Goal: Task Accomplishment & Management: Manage account settings

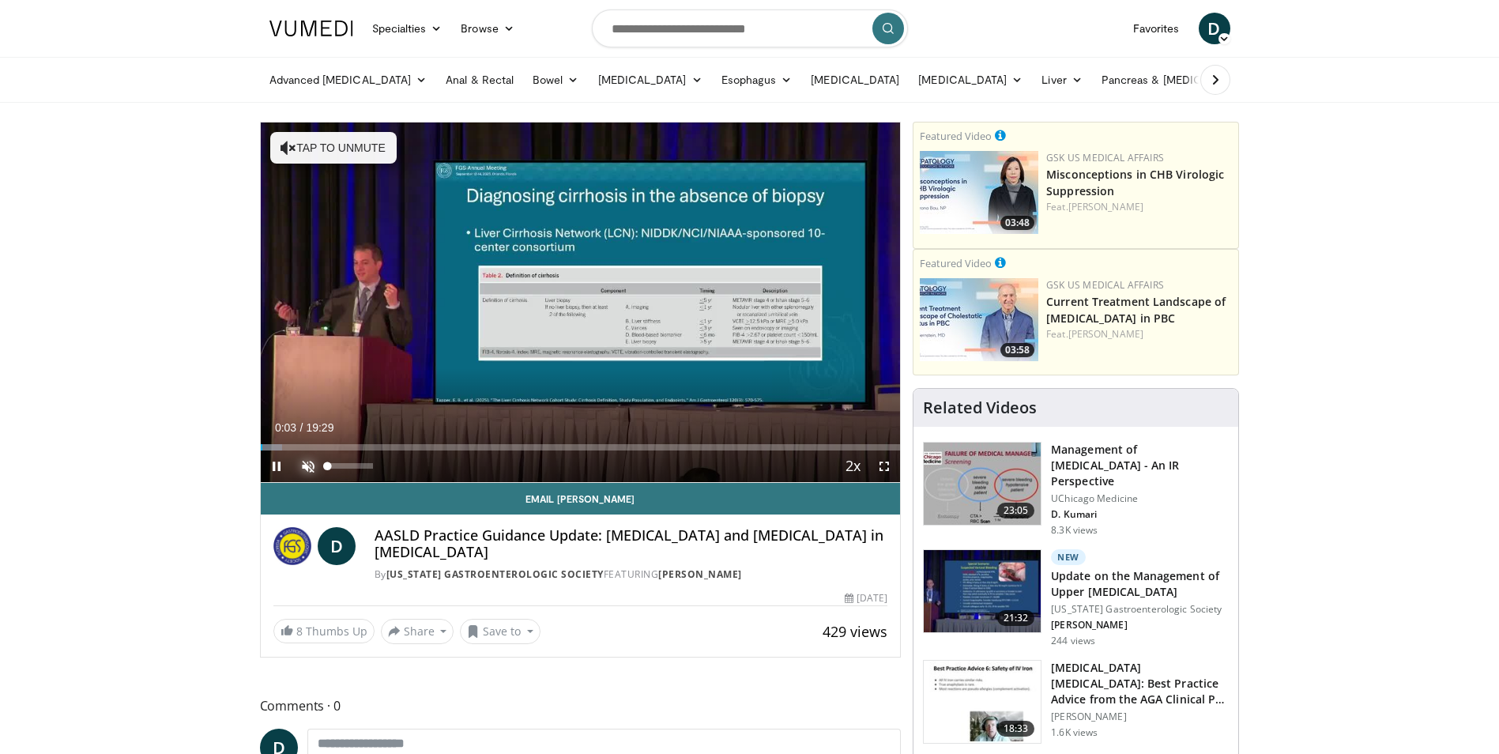
click at [311, 459] on span "Video Player" at bounding box center [308, 467] width 32 height 32
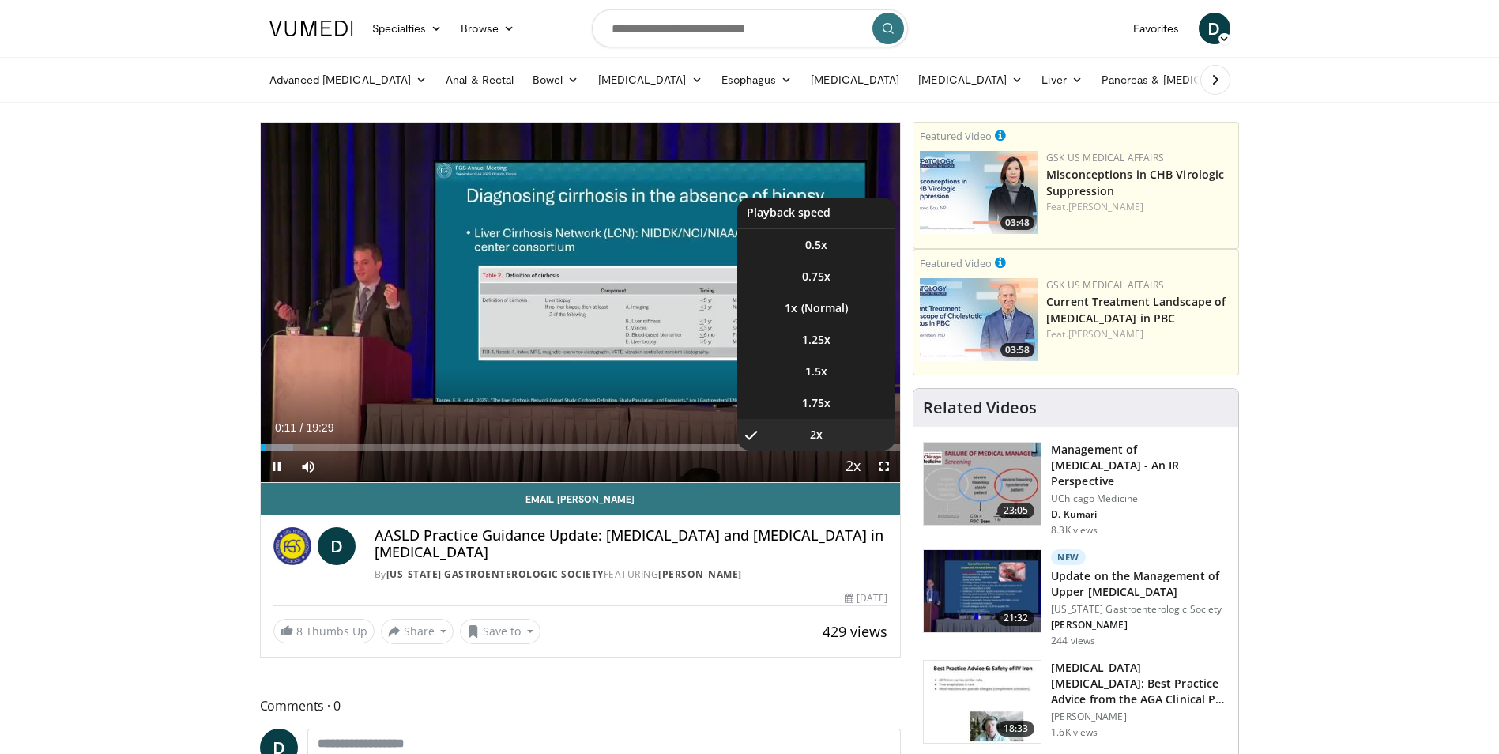
click at [855, 462] on span "Video Player" at bounding box center [853, 467] width 22 height 32
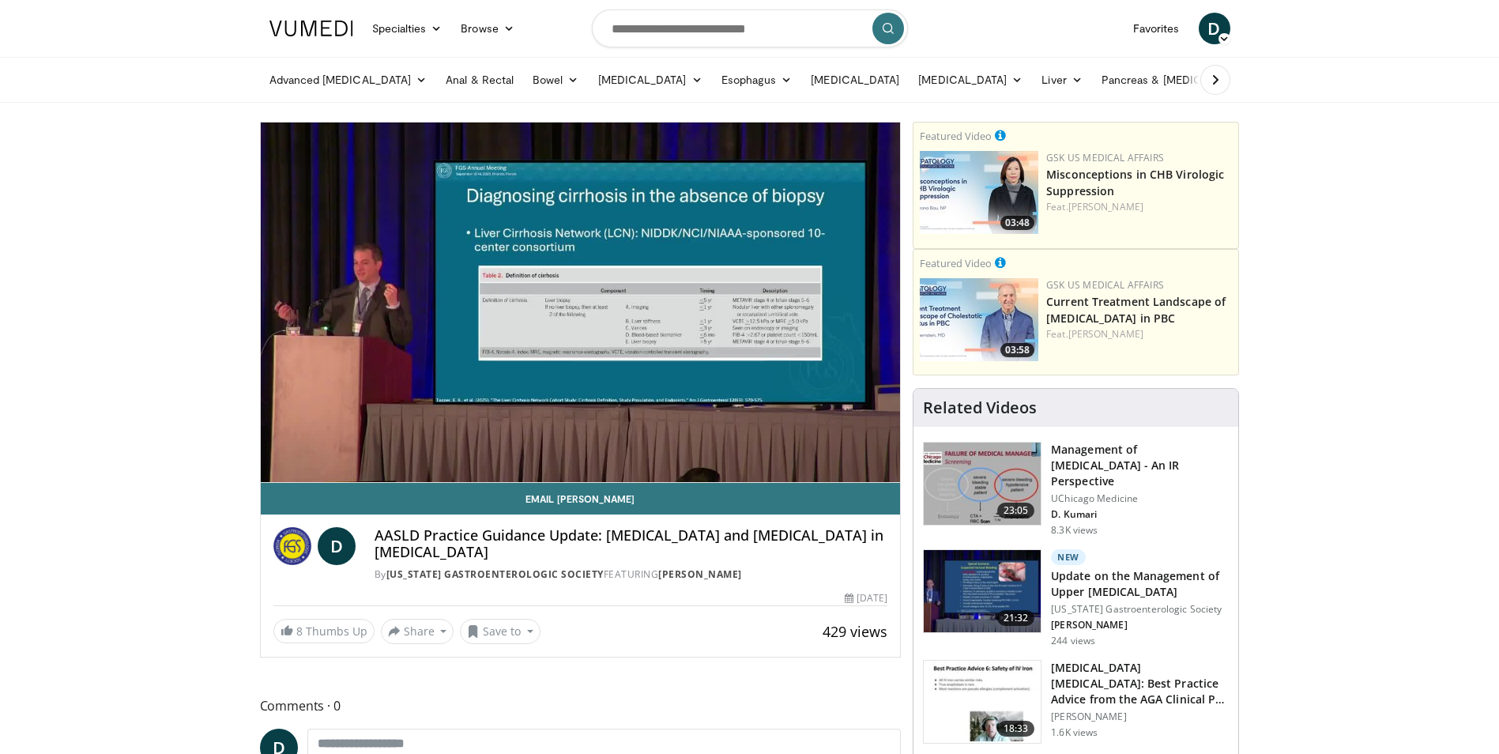
click at [855, 462] on div "10 seconds Tap to unmute" at bounding box center [581, 303] width 640 height 360
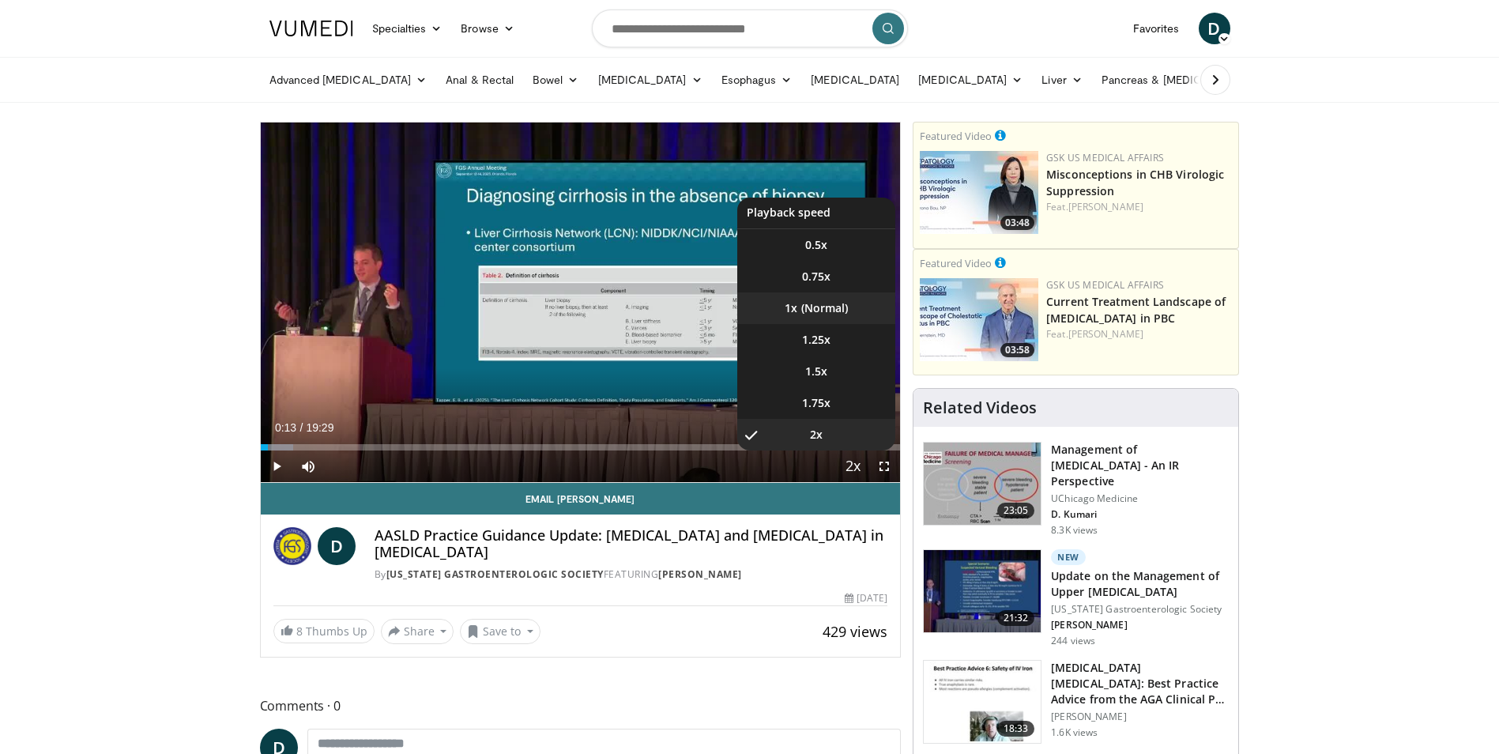
click at [815, 308] on li "1x" at bounding box center [816, 308] width 158 height 32
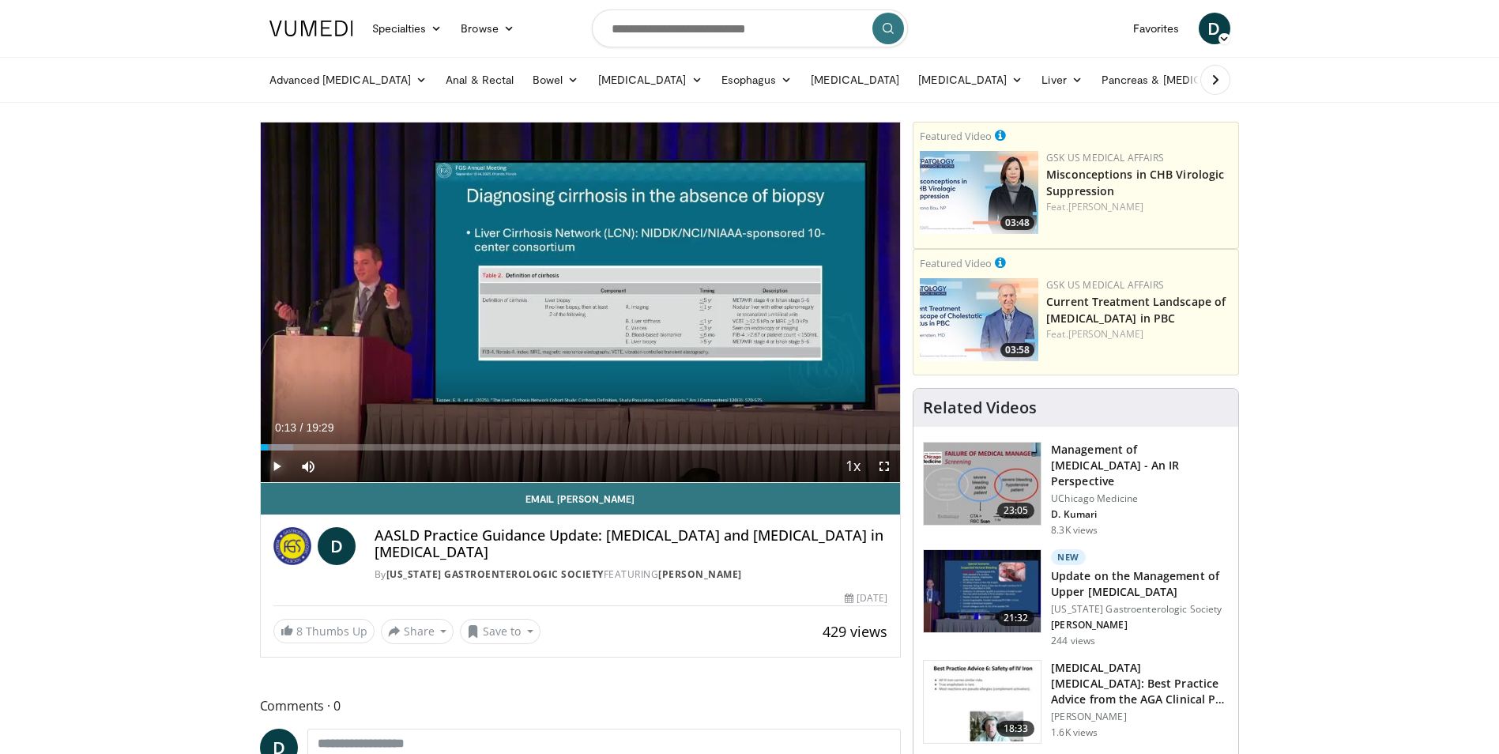
click at [273, 465] on span "Video Player" at bounding box center [277, 467] width 32 height 32
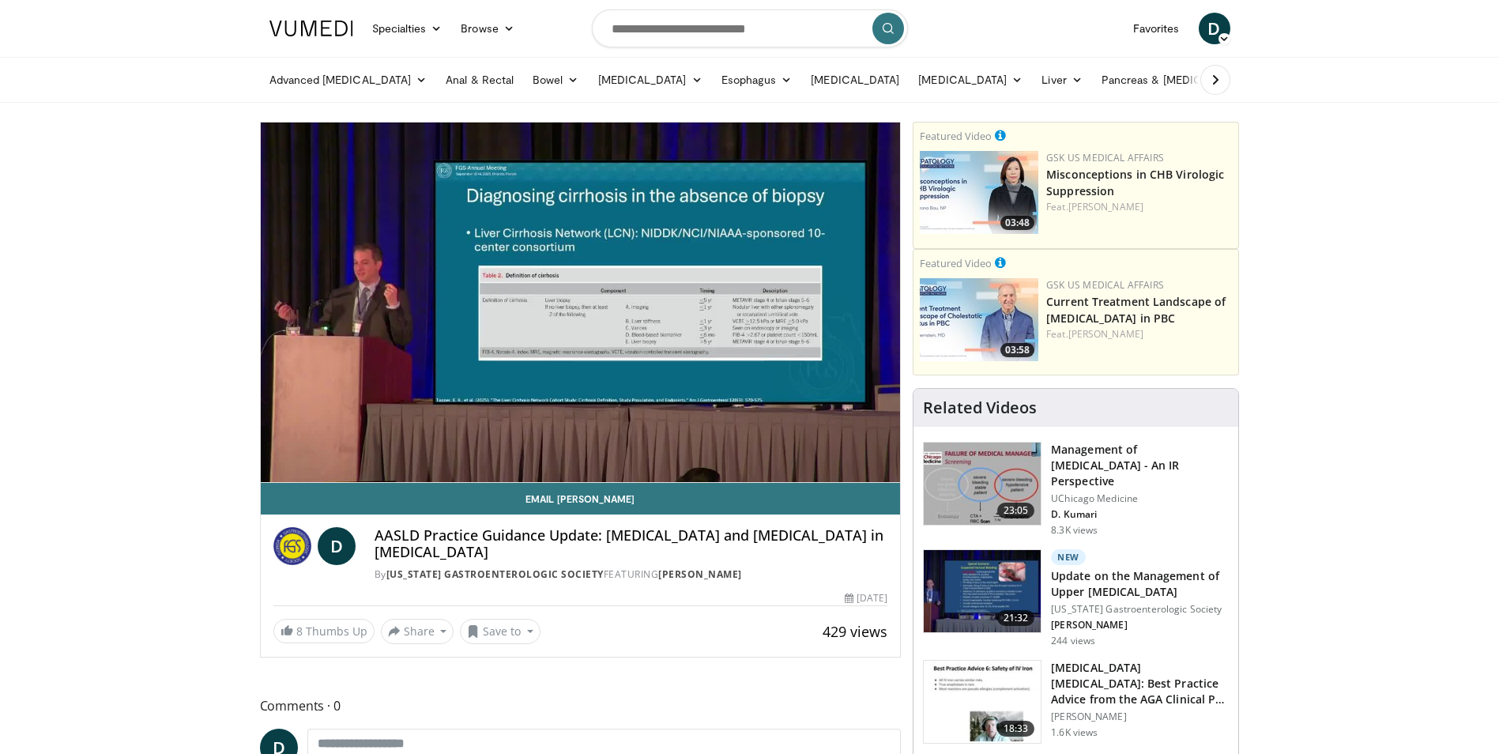
click at [273, 465] on video-js "**********" at bounding box center [581, 303] width 640 height 360
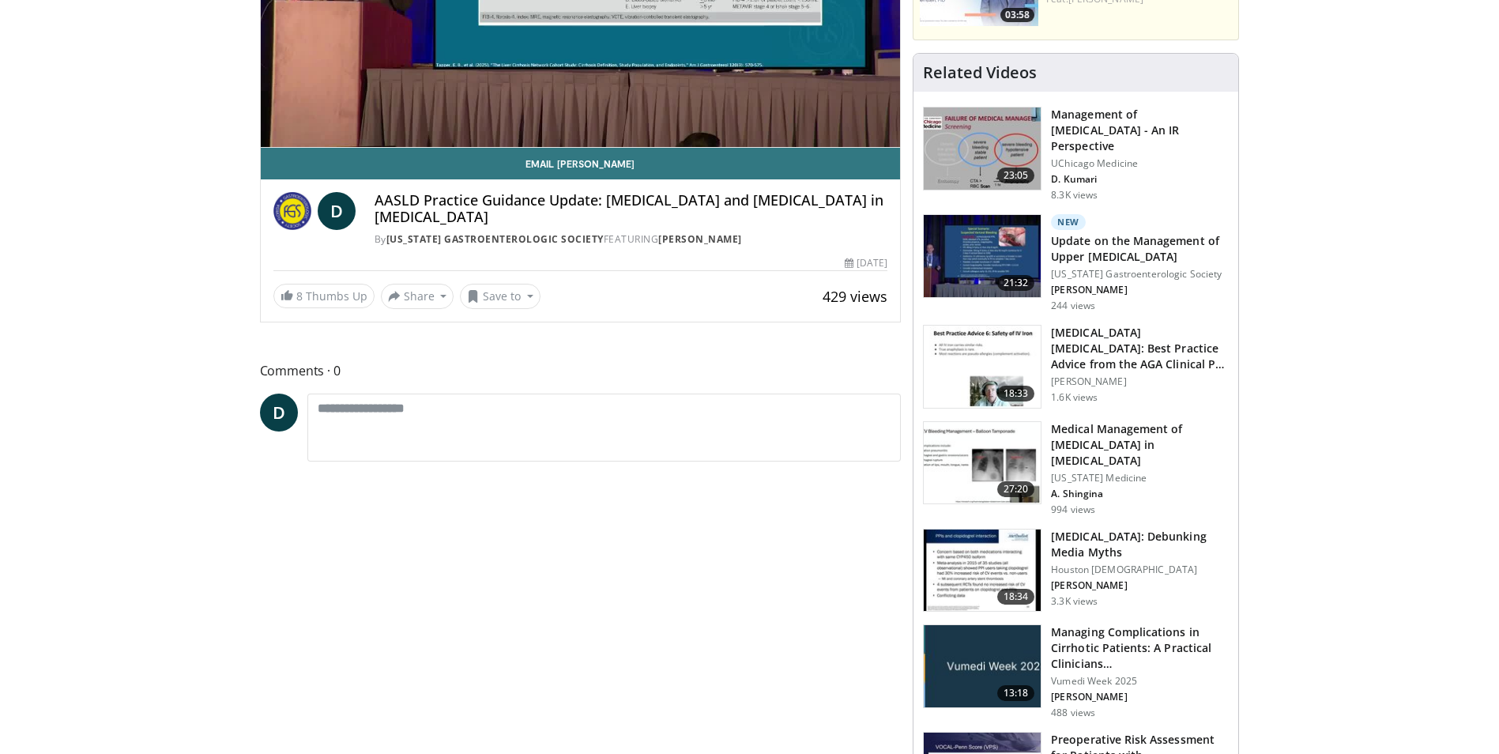
scroll to position [79, 0]
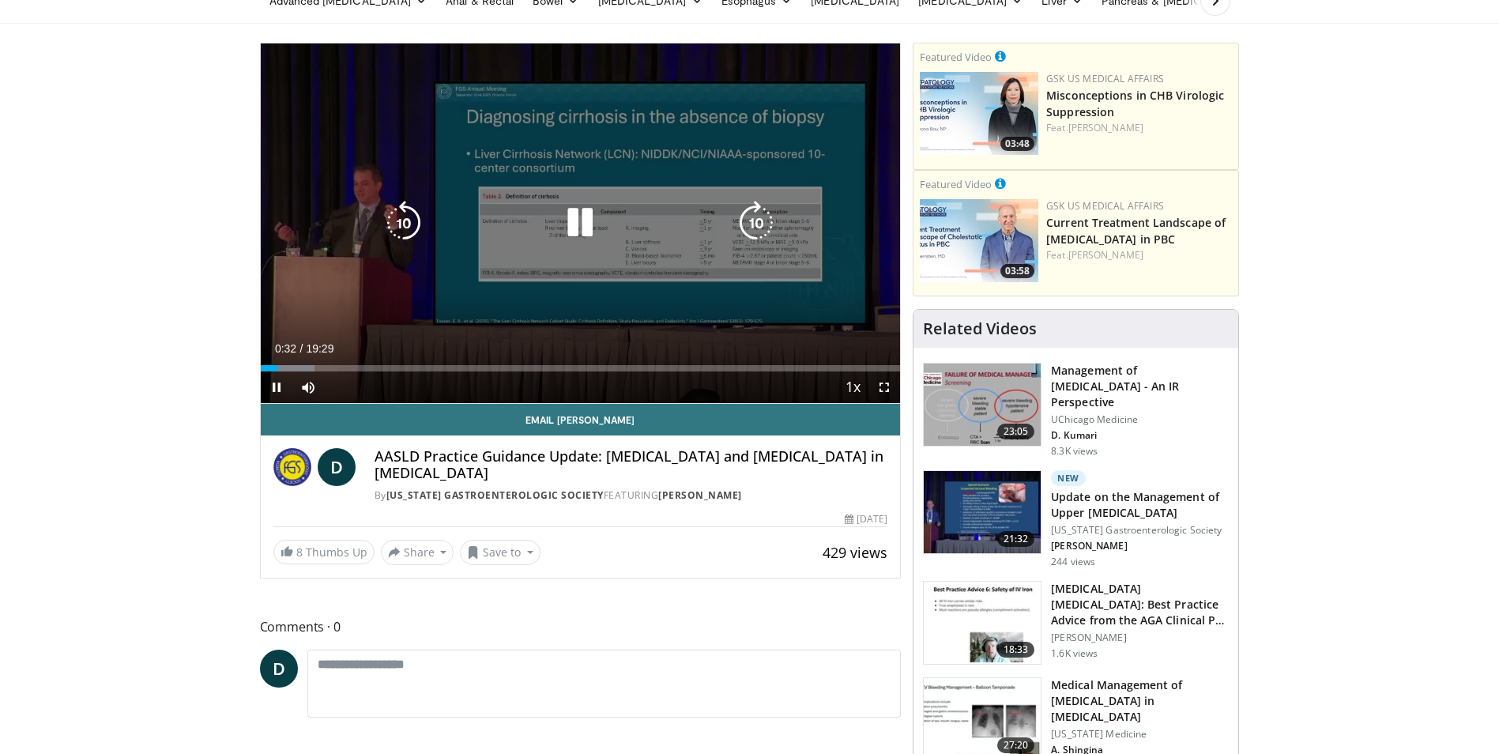
click at [587, 220] on icon "Video Player" at bounding box center [580, 223] width 44 height 44
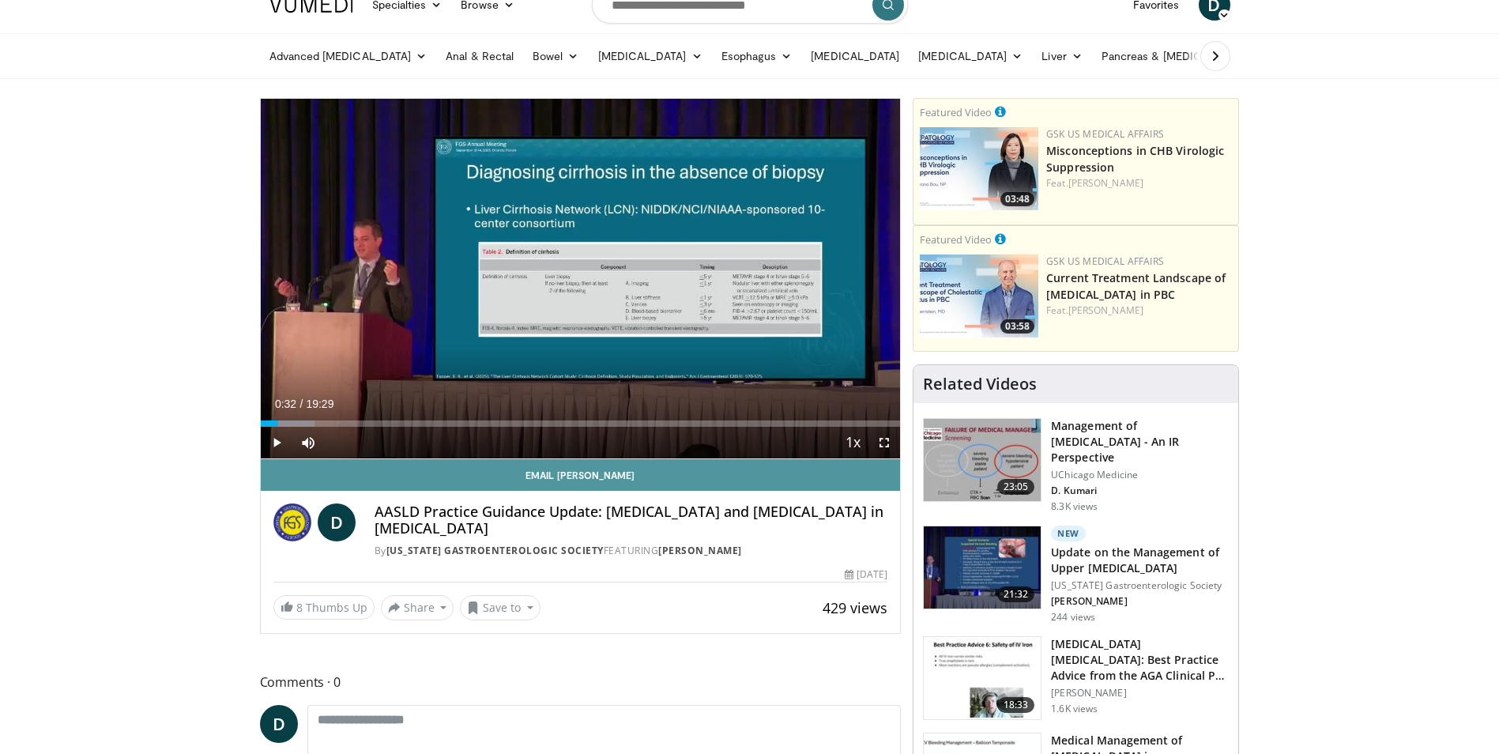
scroll to position [0, 0]
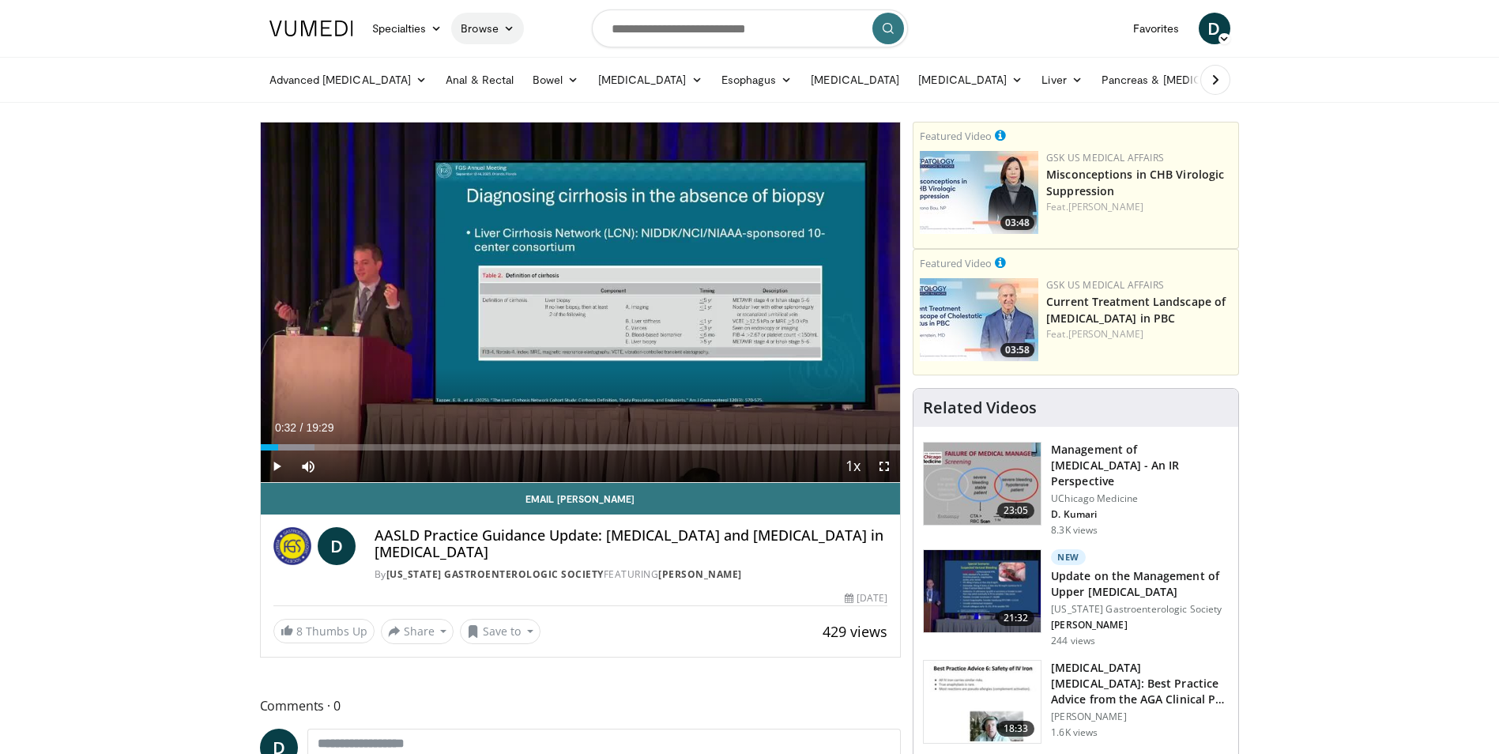
click at [485, 32] on link "Browse" at bounding box center [487, 29] width 73 height 32
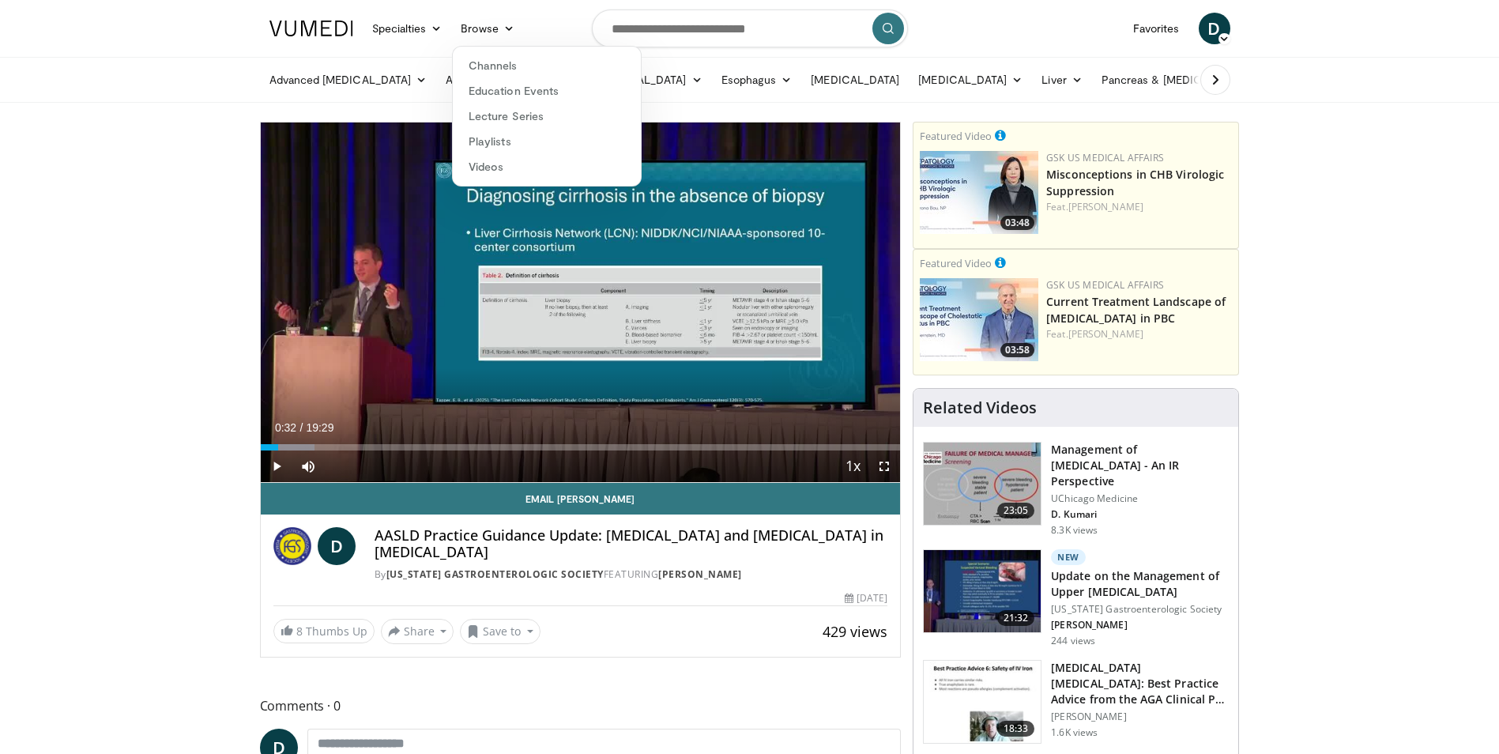
click at [561, 22] on nav "Specialties Adult & Family Medicine Allergy, Asthma, Immunology Anesthesiology …" at bounding box center [750, 28] width 980 height 57
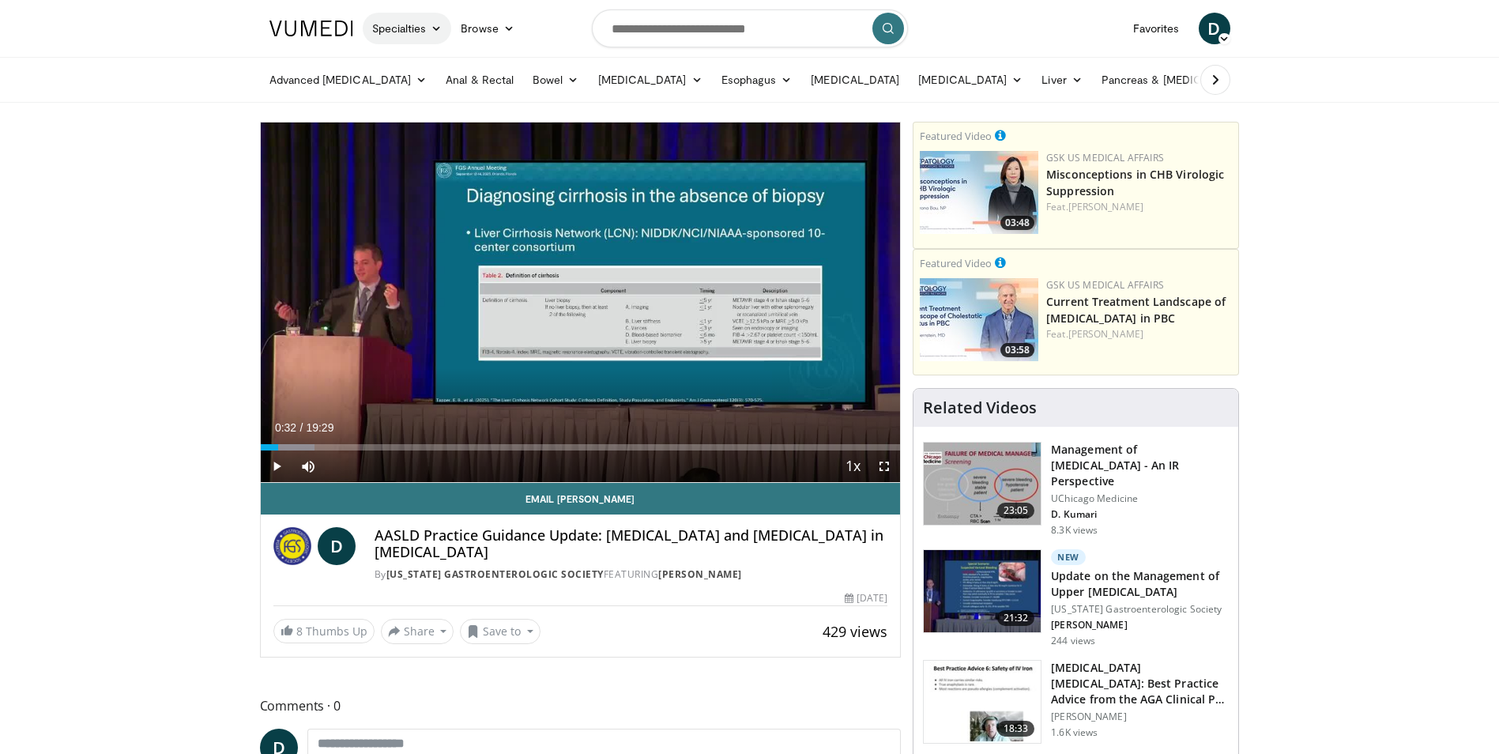
click at [421, 32] on link "Specialties" at bounding box center [407, 29] width 89 height 32
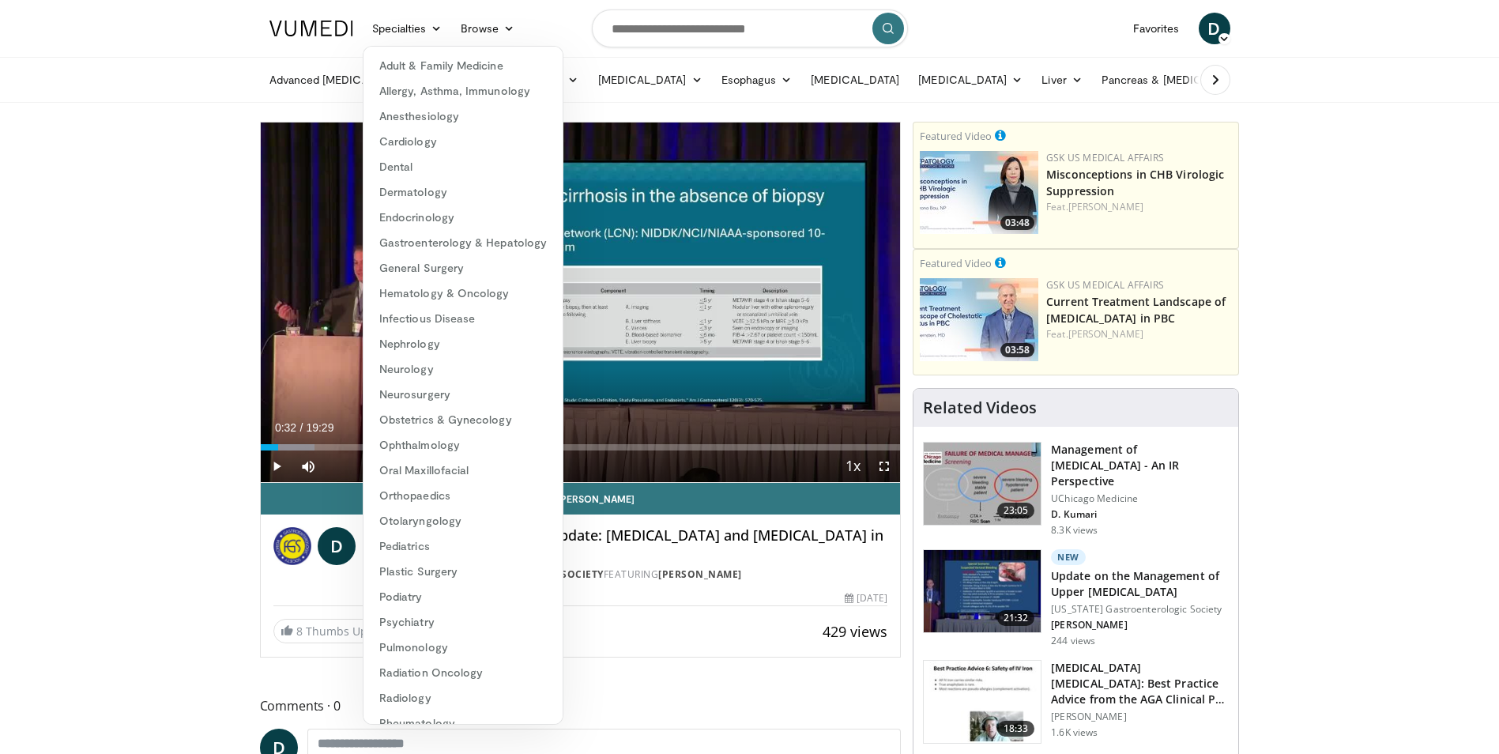
click at [542, 21] on nav "Specialties Adult & Family Medicine Allergy, Asthma, Immunology Anesthesiology …" at bounding box center [750, 28] width 980 height 57
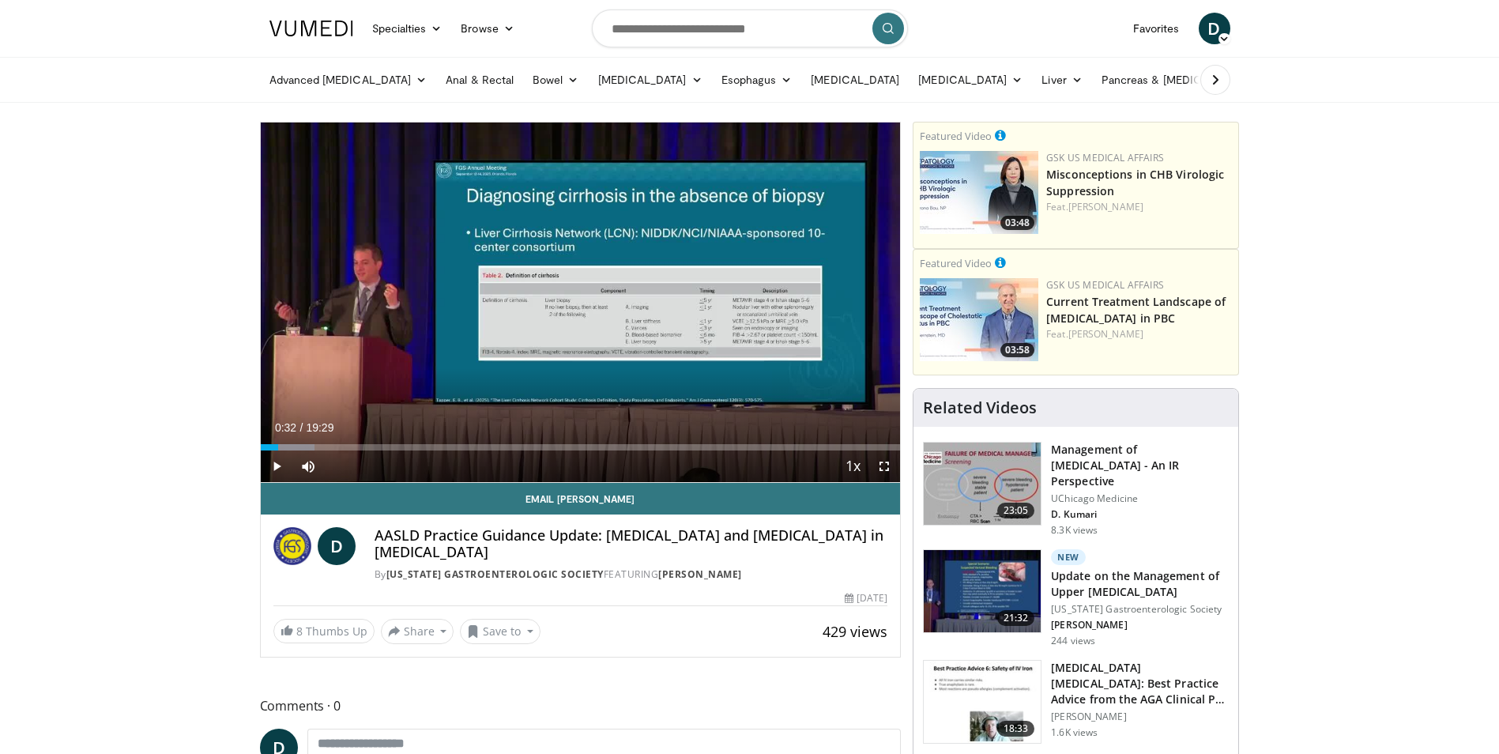
click at [306, 25] on img at bounding box center [312, 29] width 84 height 16
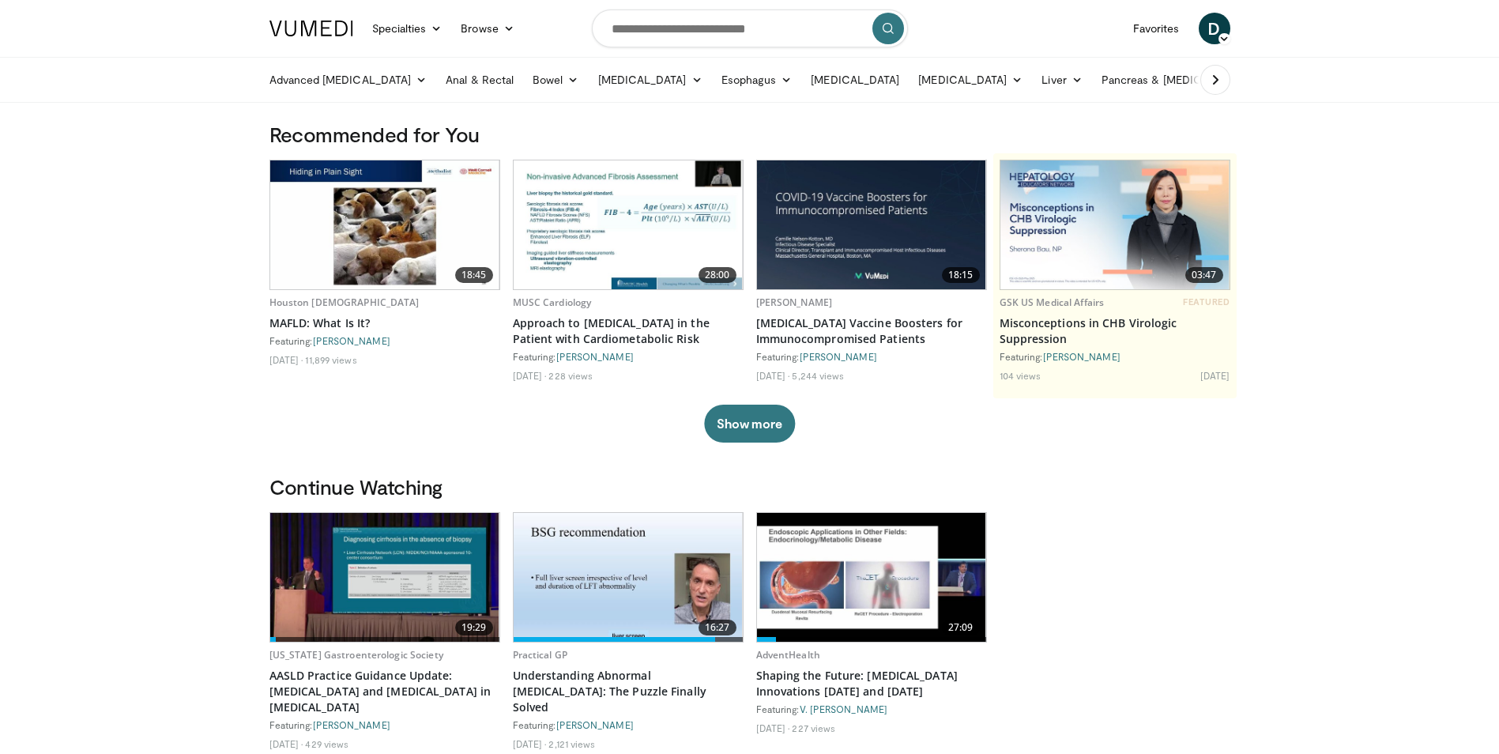
click at [1220, 23] on span "D" at bounding box center [1215, 29] width 32 height 32
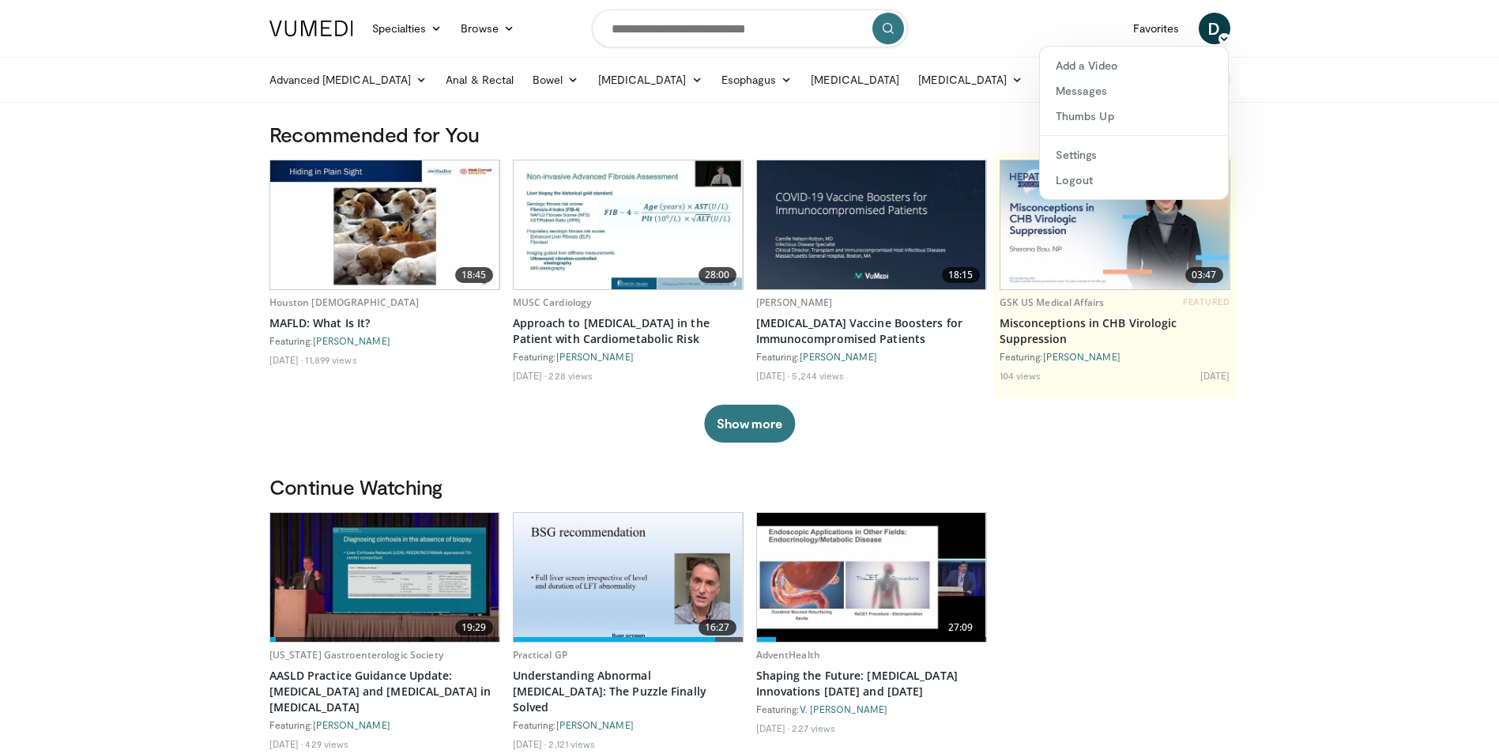
click at [1183, 533] on div "19:29 Florida Gastroenterologic Society AASLD Practice Guidance Update: Portal …" at bounding box center [750, 636] width 961 height 248
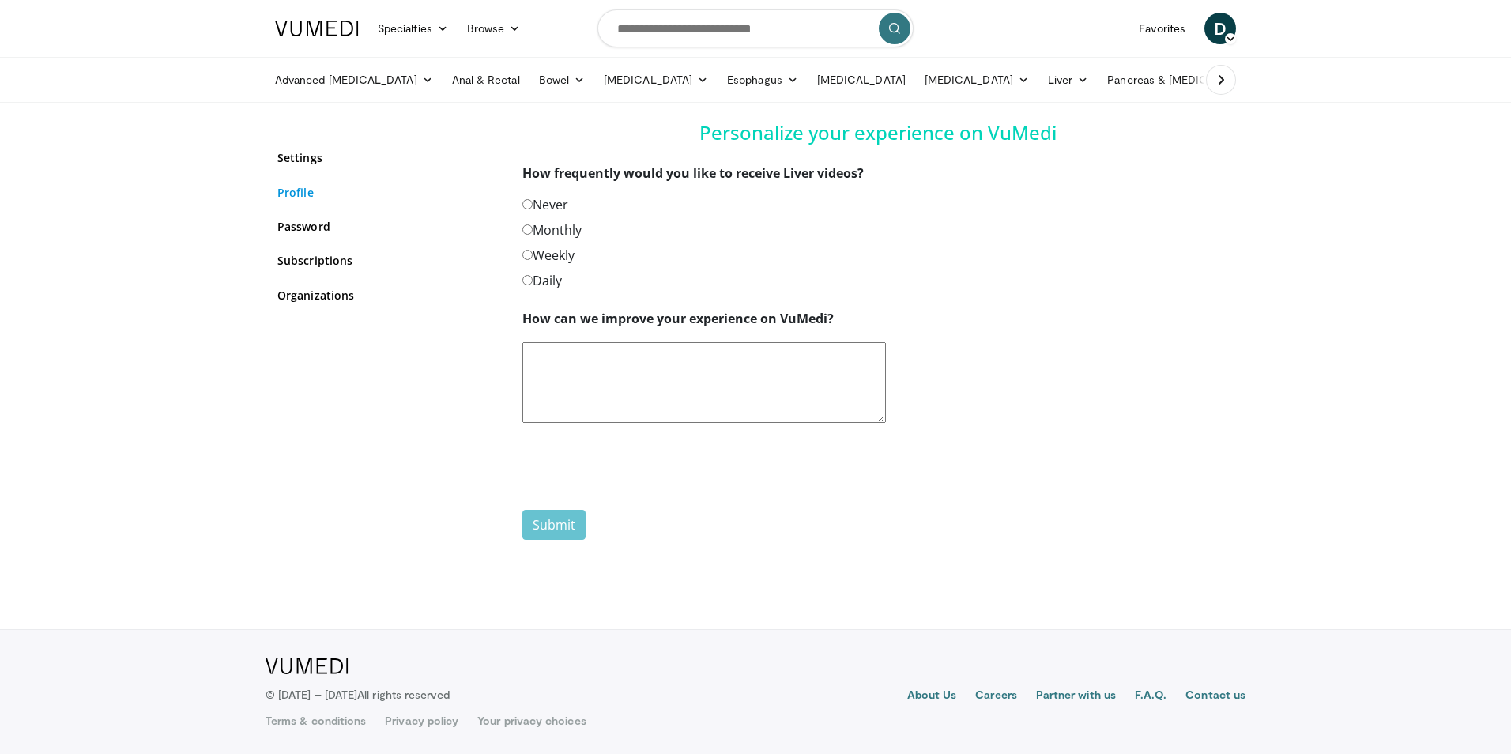
click at [295, 194] on link "Profile" at bounding box center [387, 192] width 221 height 17
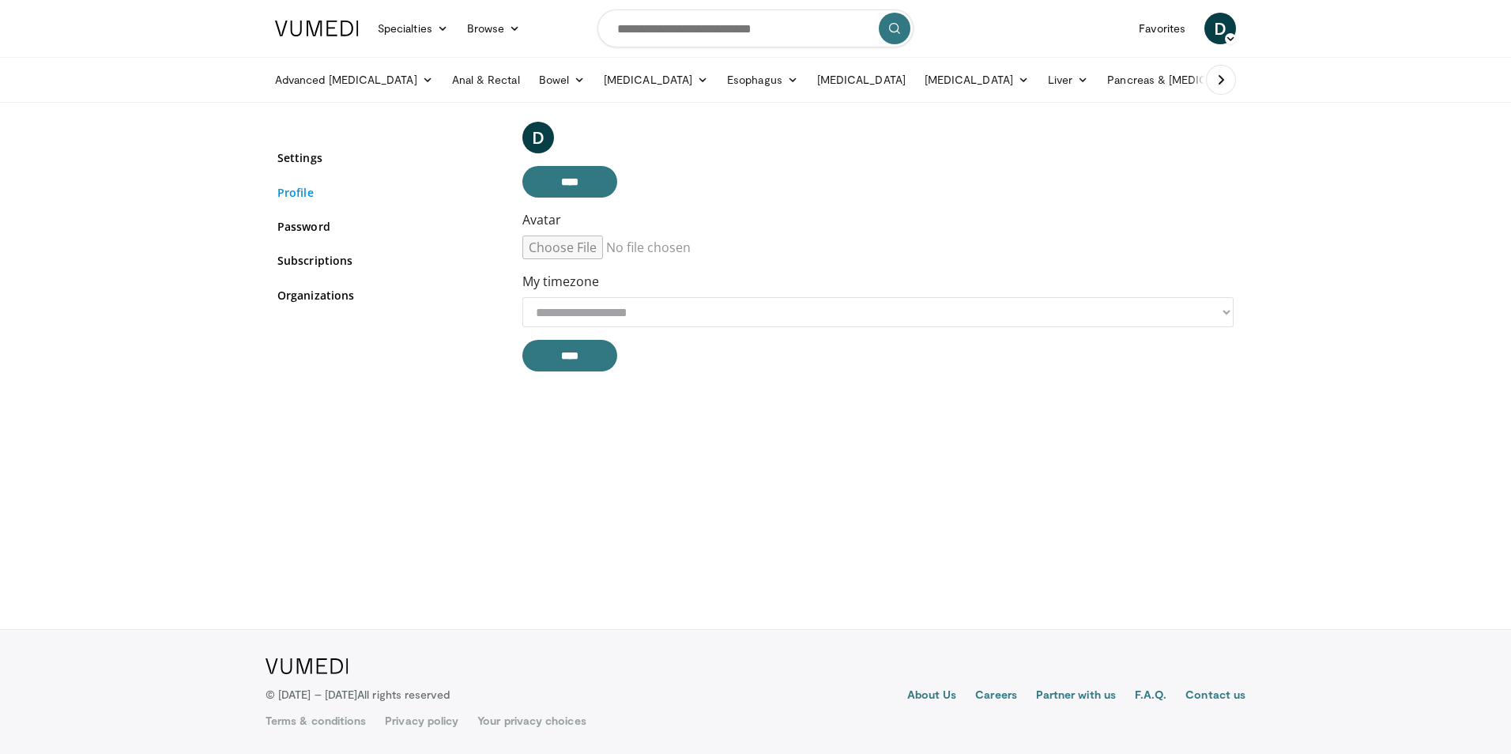
click at [293, 188] on link "Profile" at bounding box center [387, 192] width 221 height 17
click at [304, 221] on link "Password" at bounding box center [387, 226] width 221 height 17
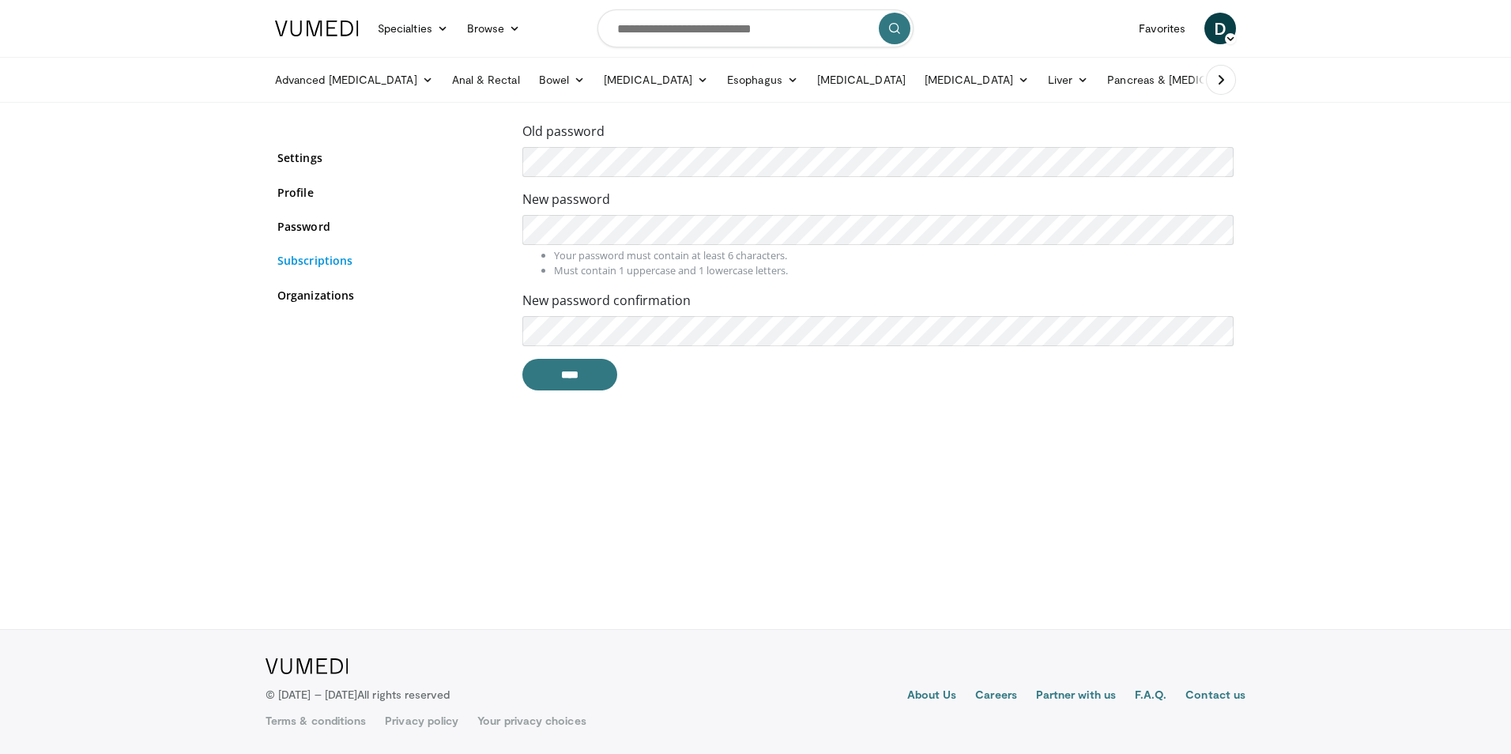
click at [318, 257] on link "Subscriptions" at bounding box center [387, 260] width 221 height 17
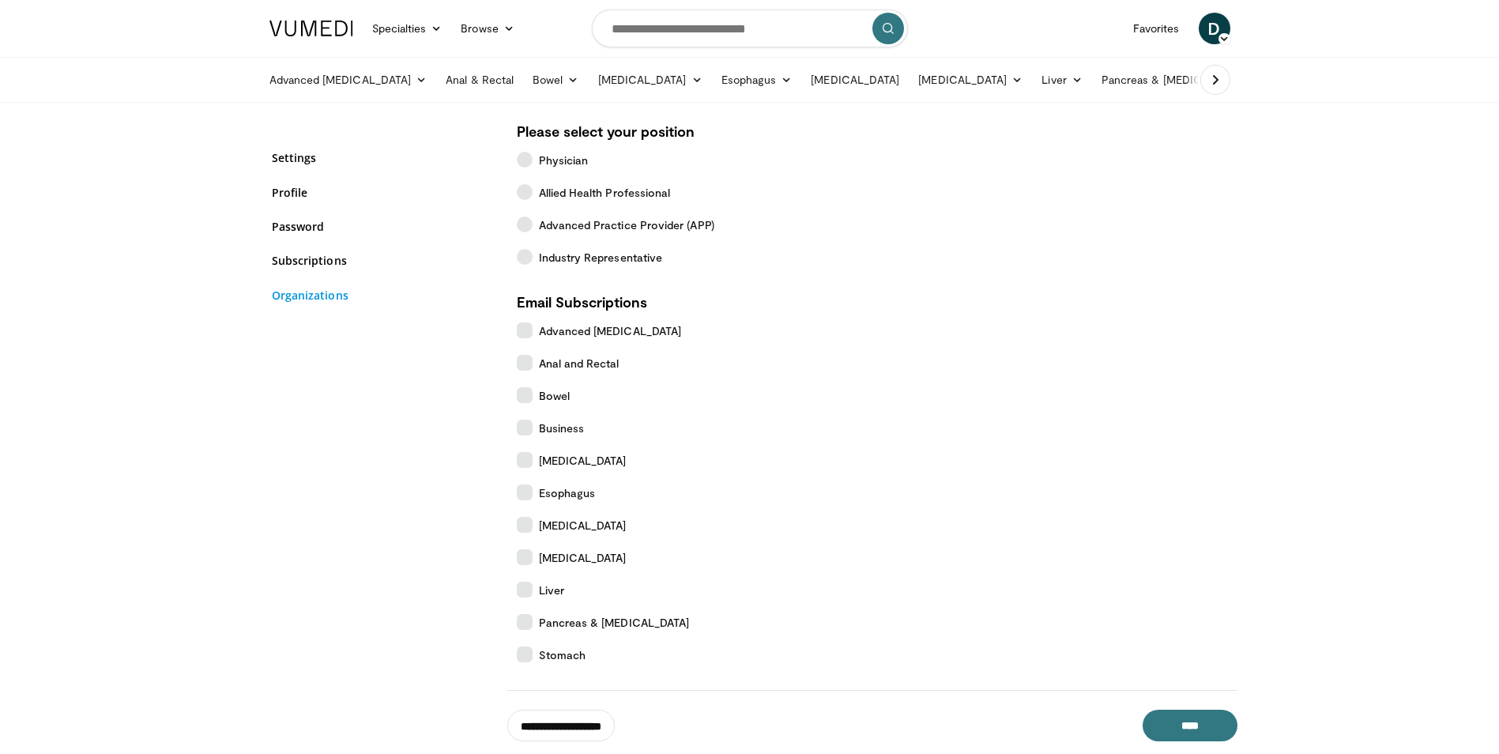
click at [307, 297] on link "Organizations" at bounding box center [382, 295] width 221 height 17
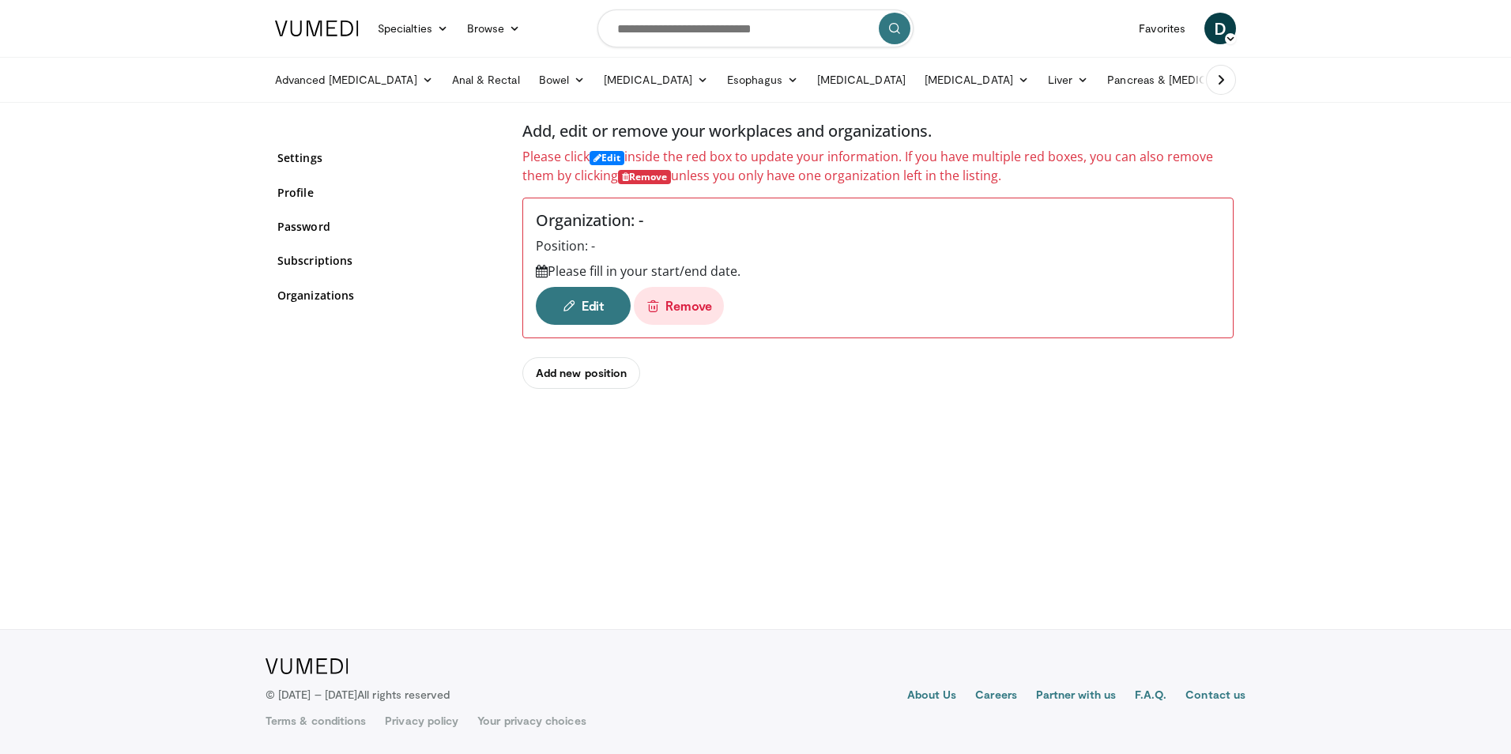
click at [314, 27] on img at bounding box center [317, 29] width 84 height 16
